Goal: Information Seeking & Learning: Learn about a topic

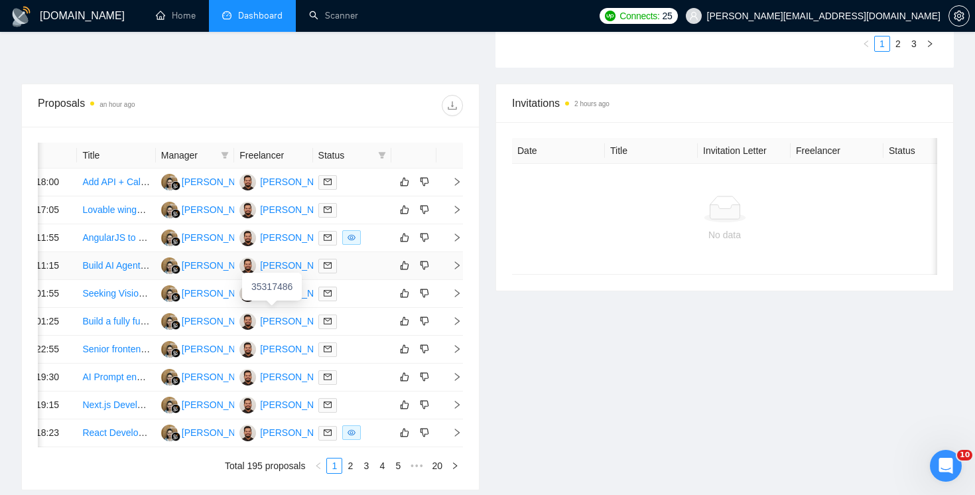
scroll to position [474, 0]
click at [455, 243] on icon "right" at bounding box center [457, 238] width 9 height 9
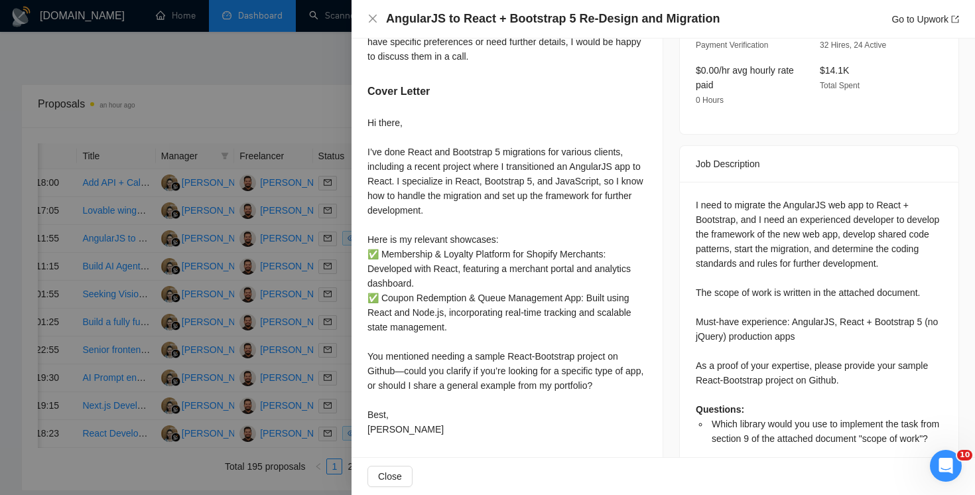
scroll to position [492, 0]
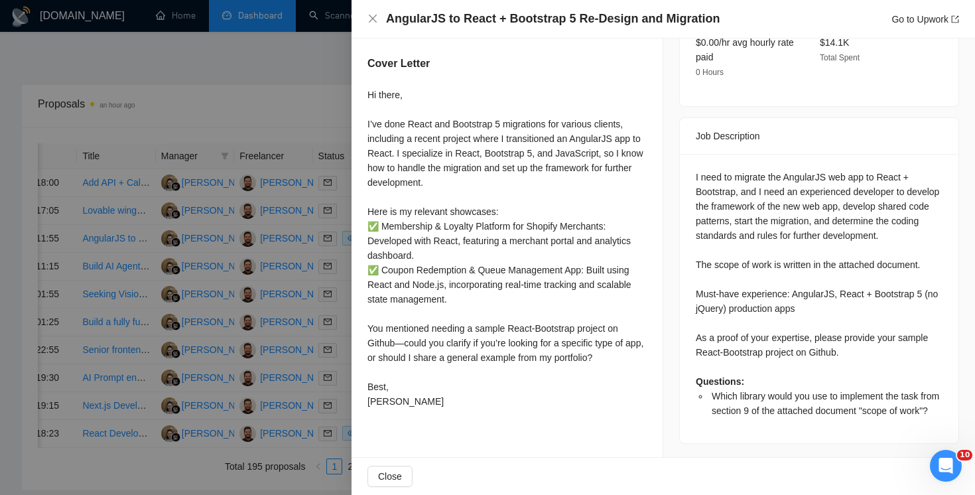
click at [269, 199] on div at bounding box center [487, 247] width 975 height 495
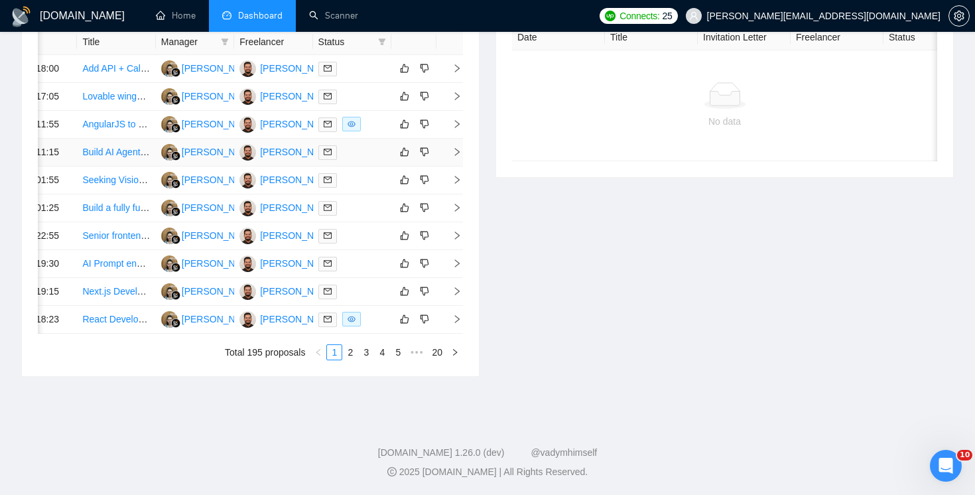
scroll to position [714, 0]
click at [460, 315] on icon "right" at bounding box center [457, 319] width 9 height 9
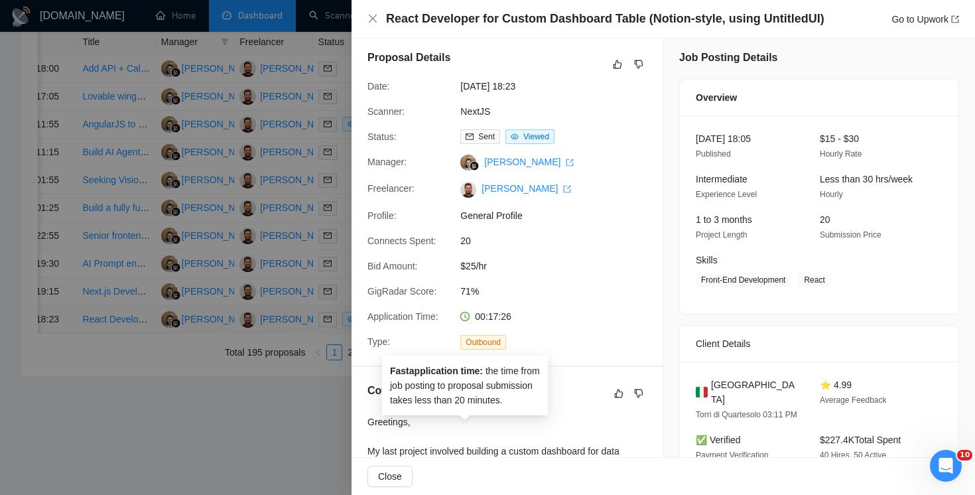
scroll to position [0, 0]
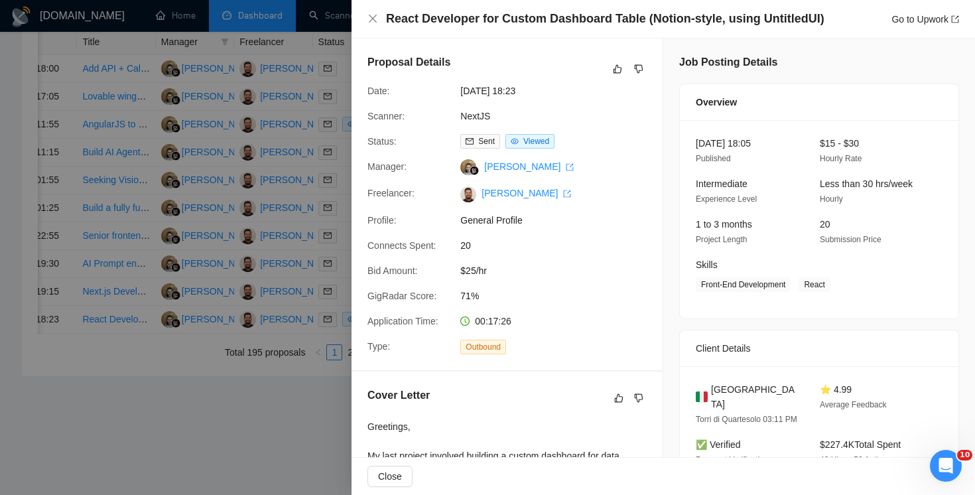
click at [379, 17] on div "React Developer for Custom Dashboard Table (Notion-style, using UntitledUI) Go …" at bounding box center [664, 19] width 592 height 17
click at [375, 17] on icon "close" at bounding box center [373, 18] width 11 height 11
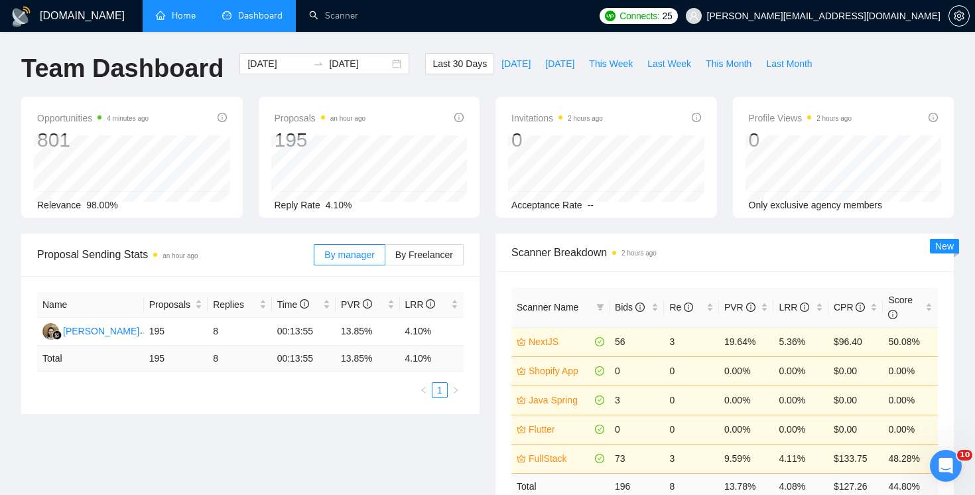
click at [192, 17] on link "Home" at bounding box center [176, 15] width 40 height 11
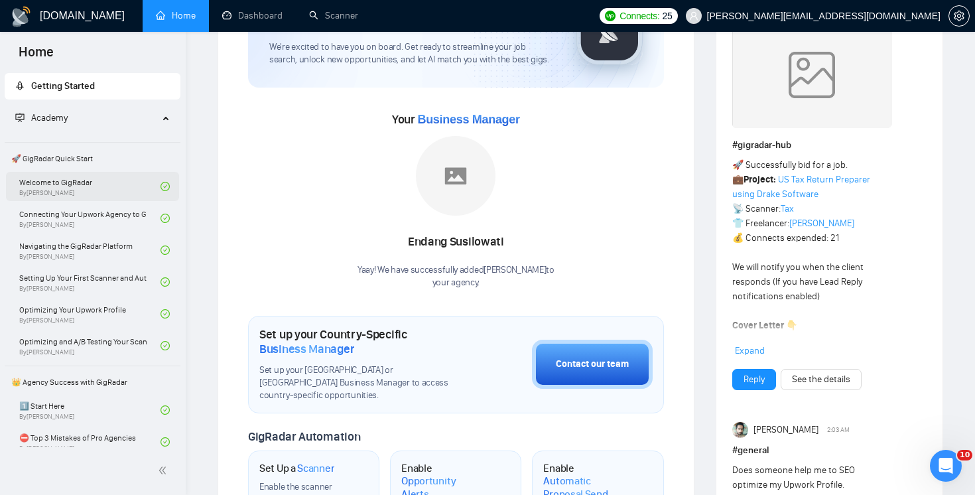
scroll to position [106, 0]
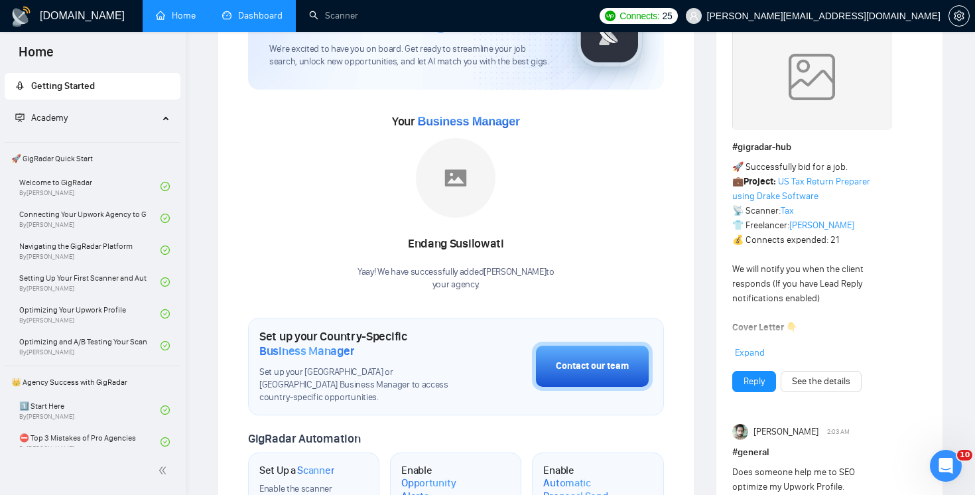
click at [261, 10] on link "Dashboard" at bounding box center [252, 15] width 60 height 11
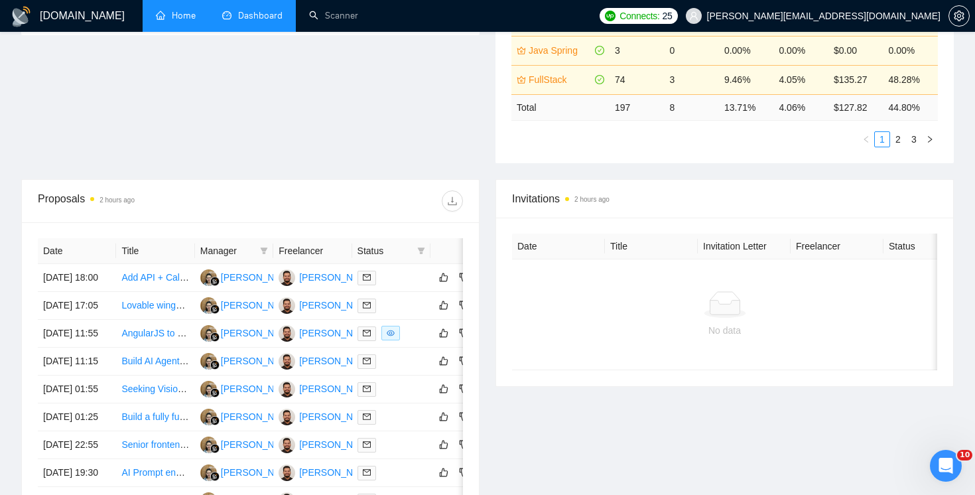
scroll to position [389, 0]
